Goal: Check status: Check status

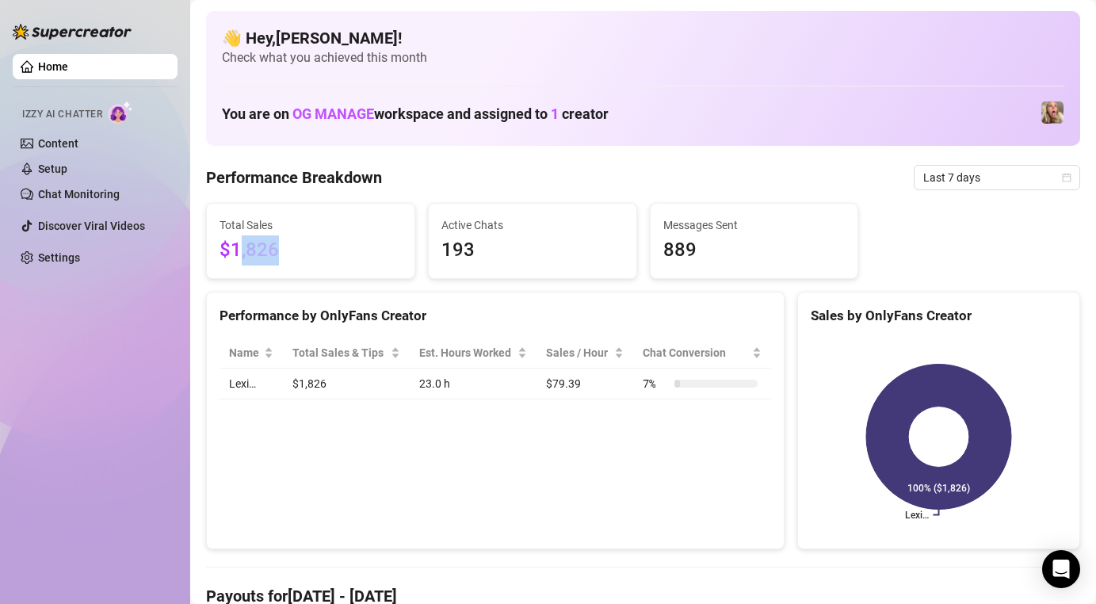
drag, startPoint x: 240, startPoint y: 250, endPoint x: 324, endPoint y: 250, distance: 84.0
click at [320, 250] on span "$1,826" at bounding box center [310, 250] width 182 height 30
click at [324, 250] on span "$1,826" at bounding box center [310, 250] width 182 height 30
drag, startPoint x: 292, startPoint y: 247, endPoint x: 217, endPoint y: 237, distance: 76.0
click at [219, 238] on div "Total Sales $1,826" at bounding box center [311, 241] width 208 height 74
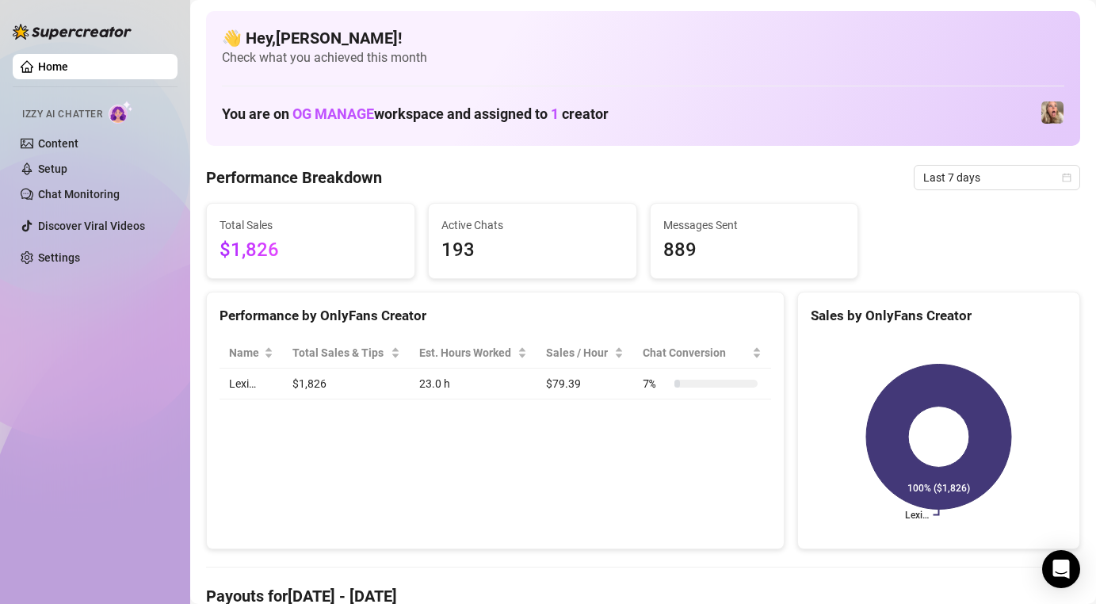
click at [245, 239] on span "$1,826" at bounding box center [310, 250] width 182 height 30
drag, startPoint x: 294, startPoint y: 246, endPoint x: 212, endPoint y: 245, distance: 81.6
click at [211, 245] on div "Total Sales $1,826" at bounding box center [311, 241] width 208 height 74
click at [276, 256] on span "$1,826" at bounding box center [310, 250] width 182 height 30
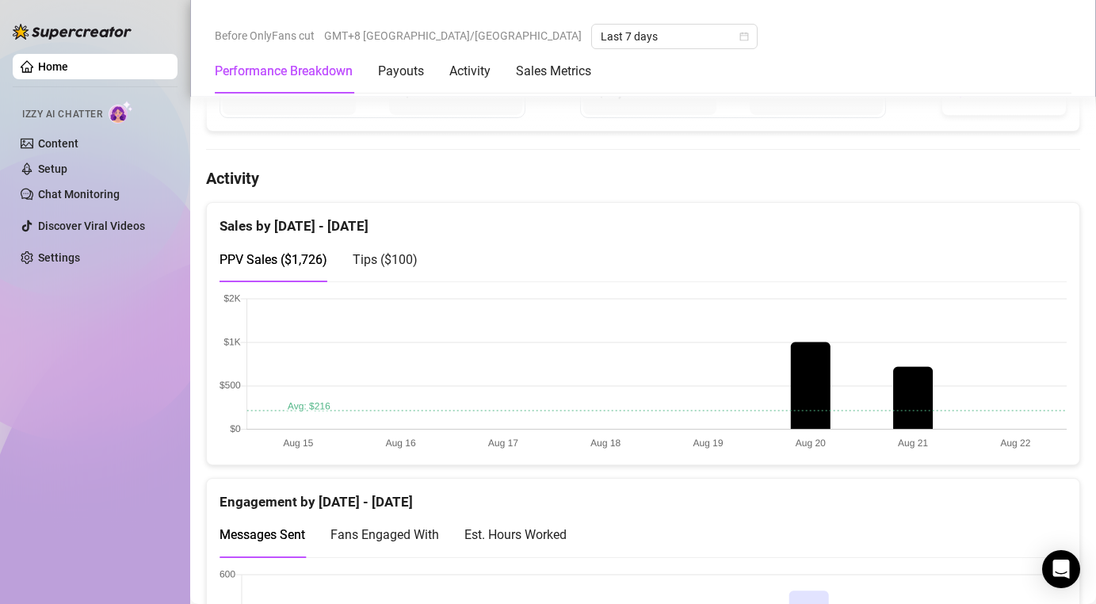
scroll to position [810, 0]
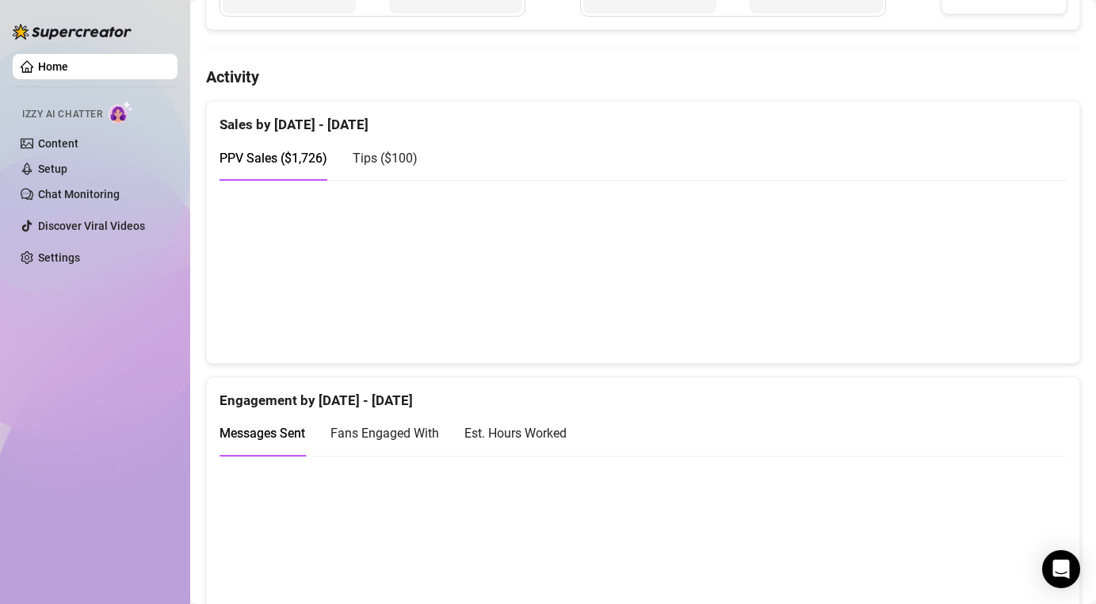
drag, startPoint x: 279, startPoint y: 130, endPoint x: 445, endPoint y: 143, distance: 166.9
click at [315, 130] on div "Sales by [DATE] - [DATE]" at bounding box center [642, 118] width 847 height 34
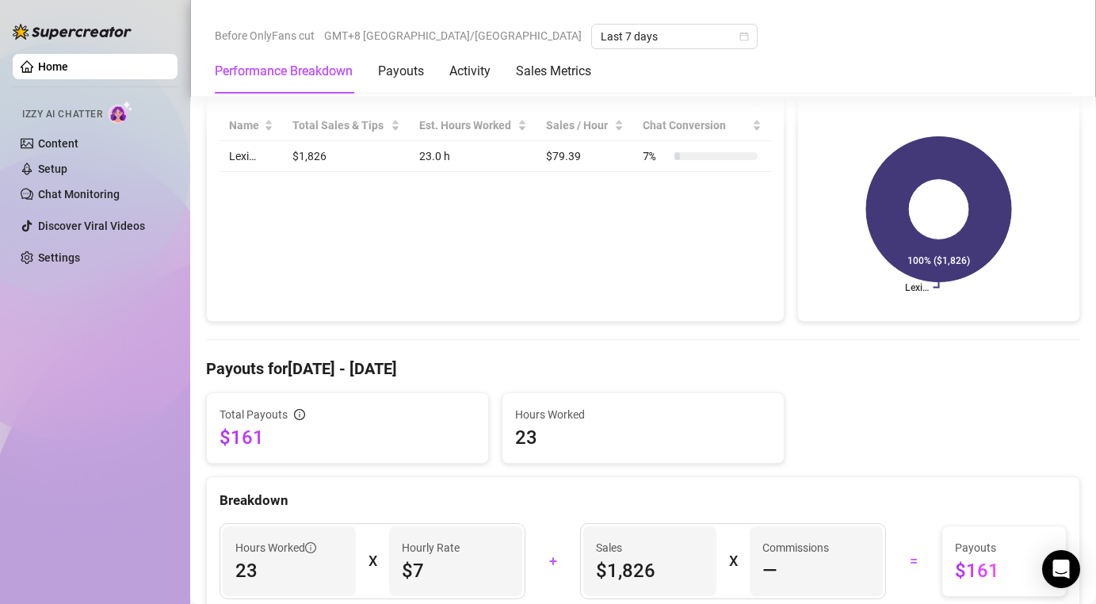
scroll to position [208, 0]
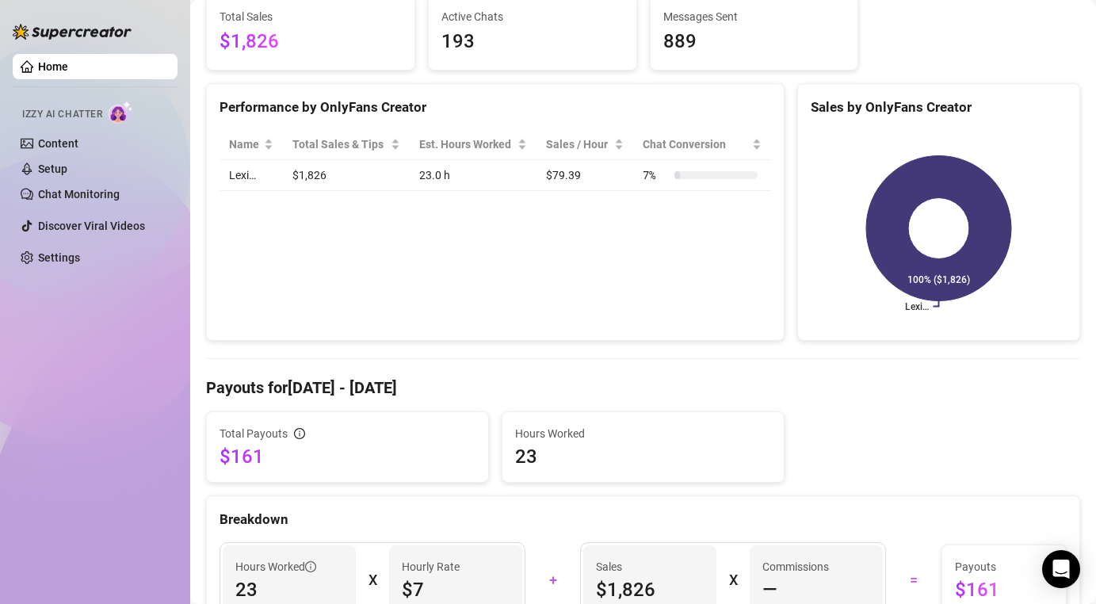
click at [557, 43] on span "193" at bounding box center [532, 42] width 182 height 30
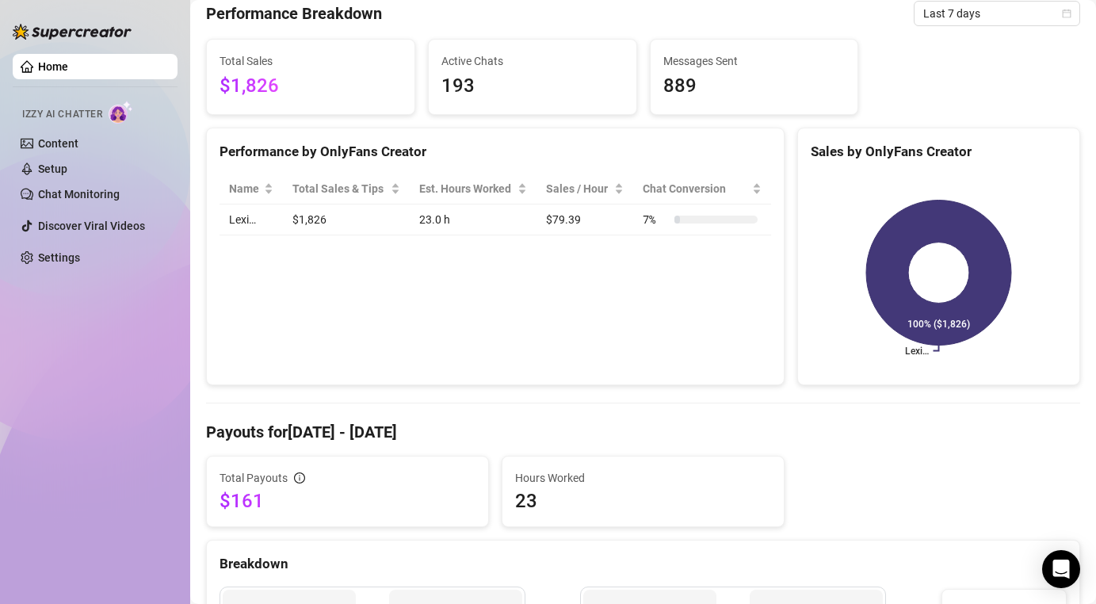
scroll to position [91, 0]
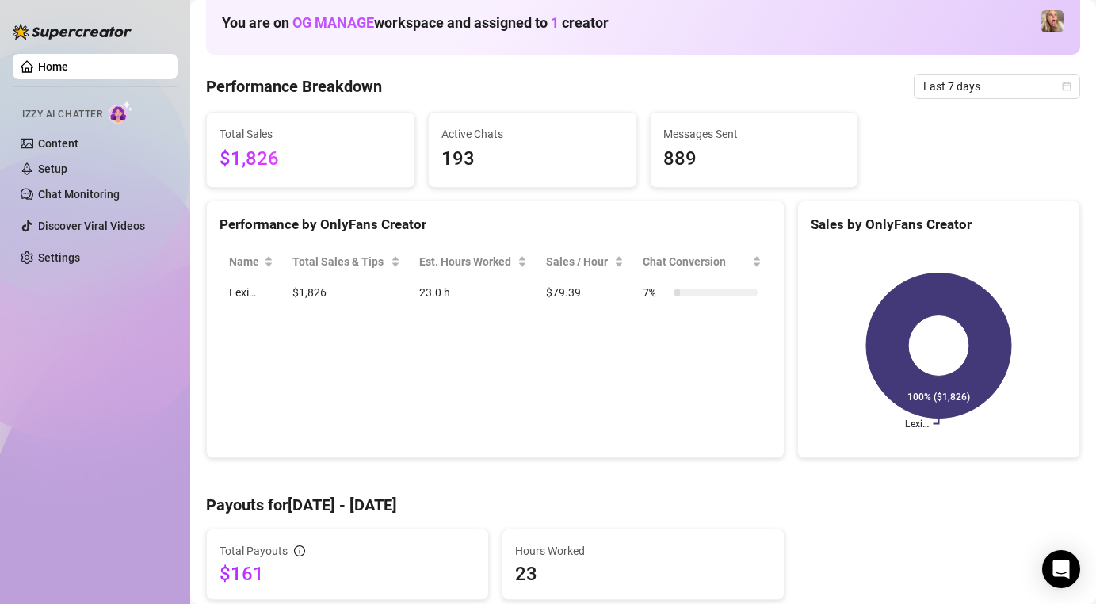
click at [468, 163] on span "193" at bounding box center [532, 159] width 182 height 30
